Goal: Contribute content: Contribute content

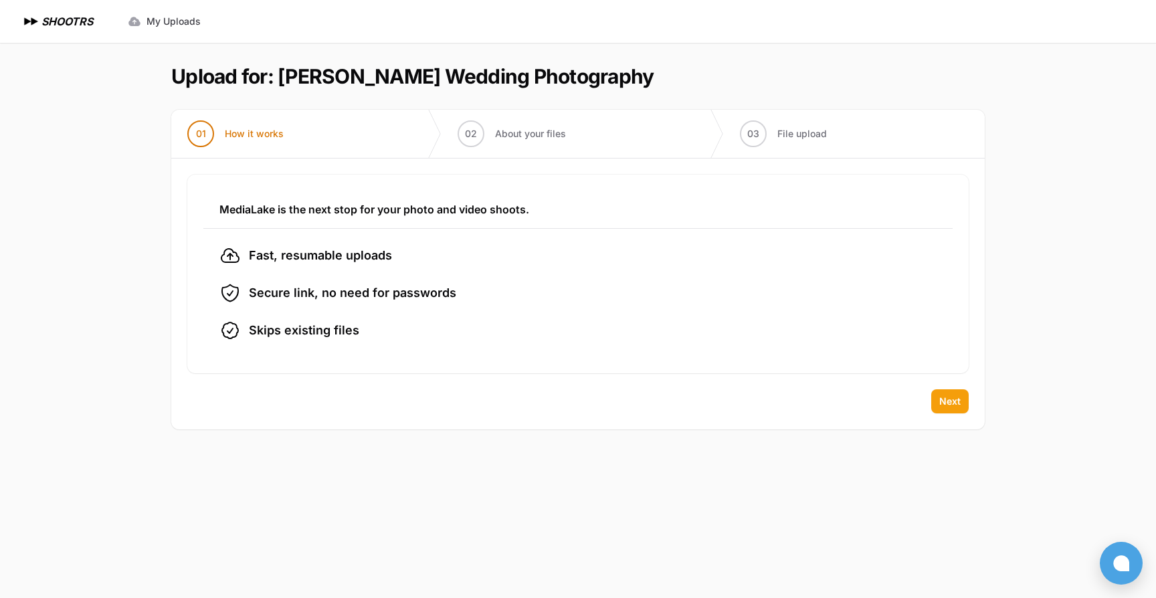
click at [947, 395] on span "Next" at bounding box center [949, 401] width 21 height 13
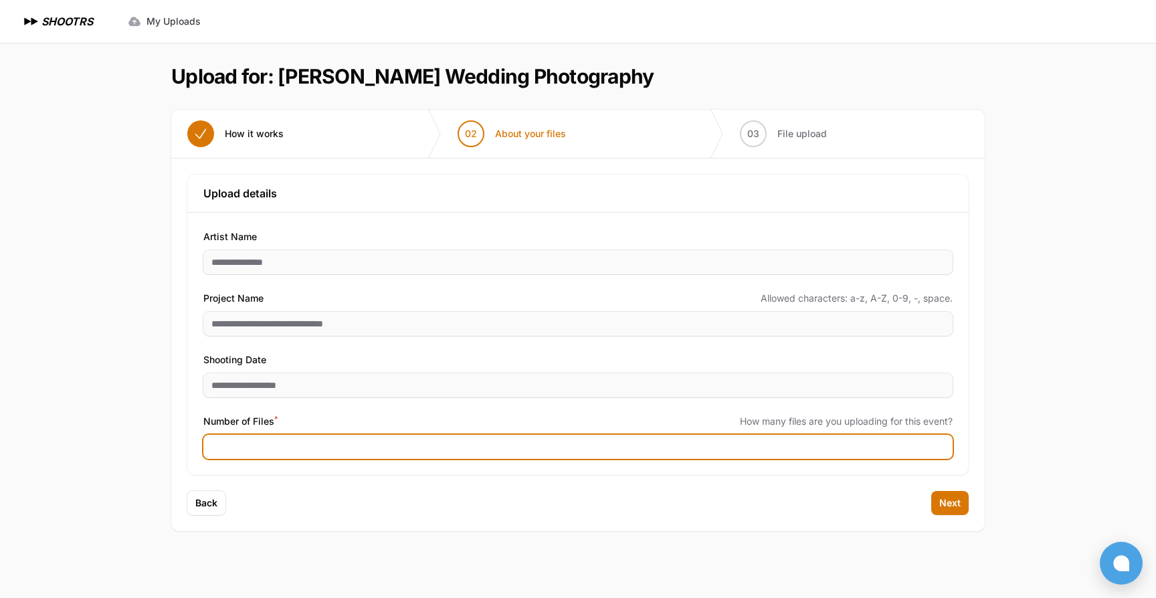
click at [235, 447] on input "Number of Files *" at bounding box center [577, 447] width 749 height 24
type input "****"
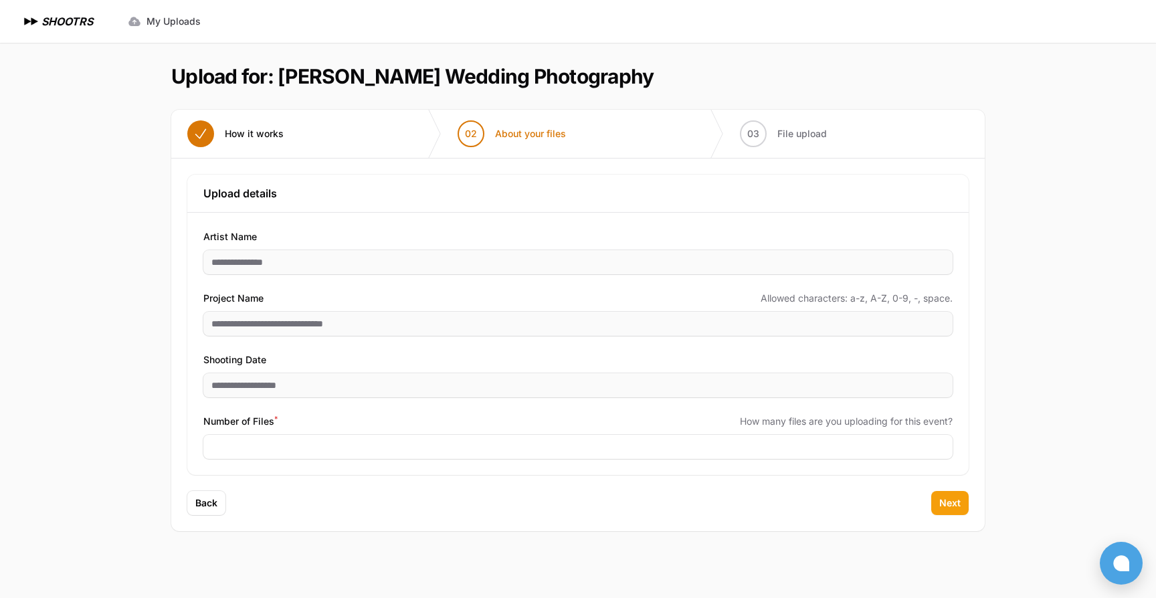
click at [954, 500] on span "Next" at bounding box center [949, 502] width 21 height 13
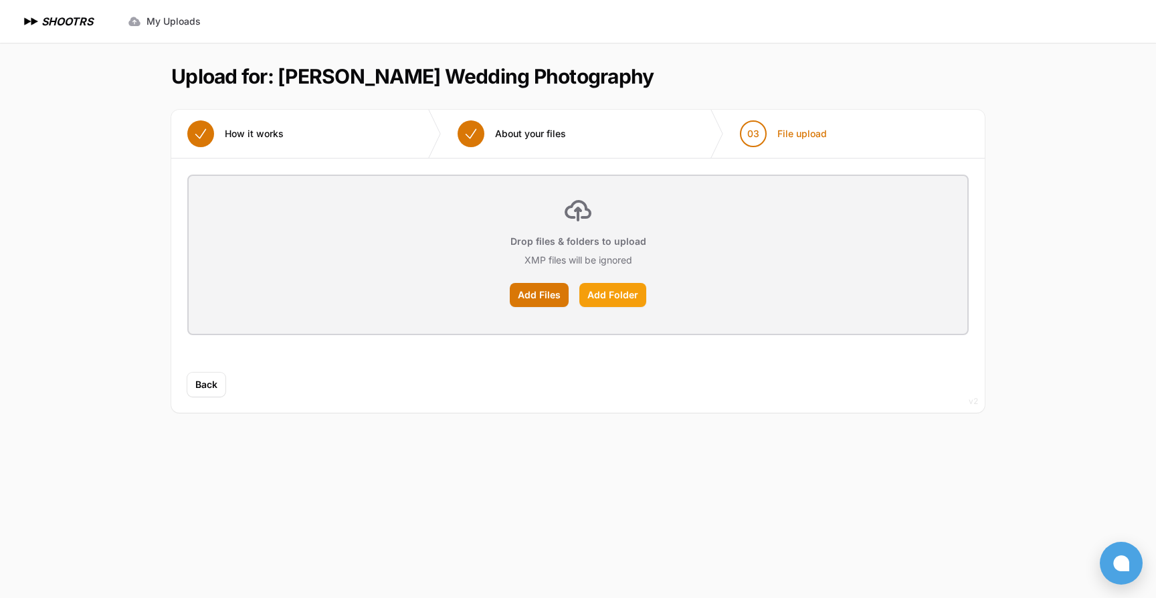
click at [601, 290] on label "Add Folder" at bounding box center [612, 295] width 67 height 24
click at [0, 0] on input "Add Folder" at bounding box center [0, 0] width 0 height 0
